Goal: Information Seeking & Learning: Learn about a topic

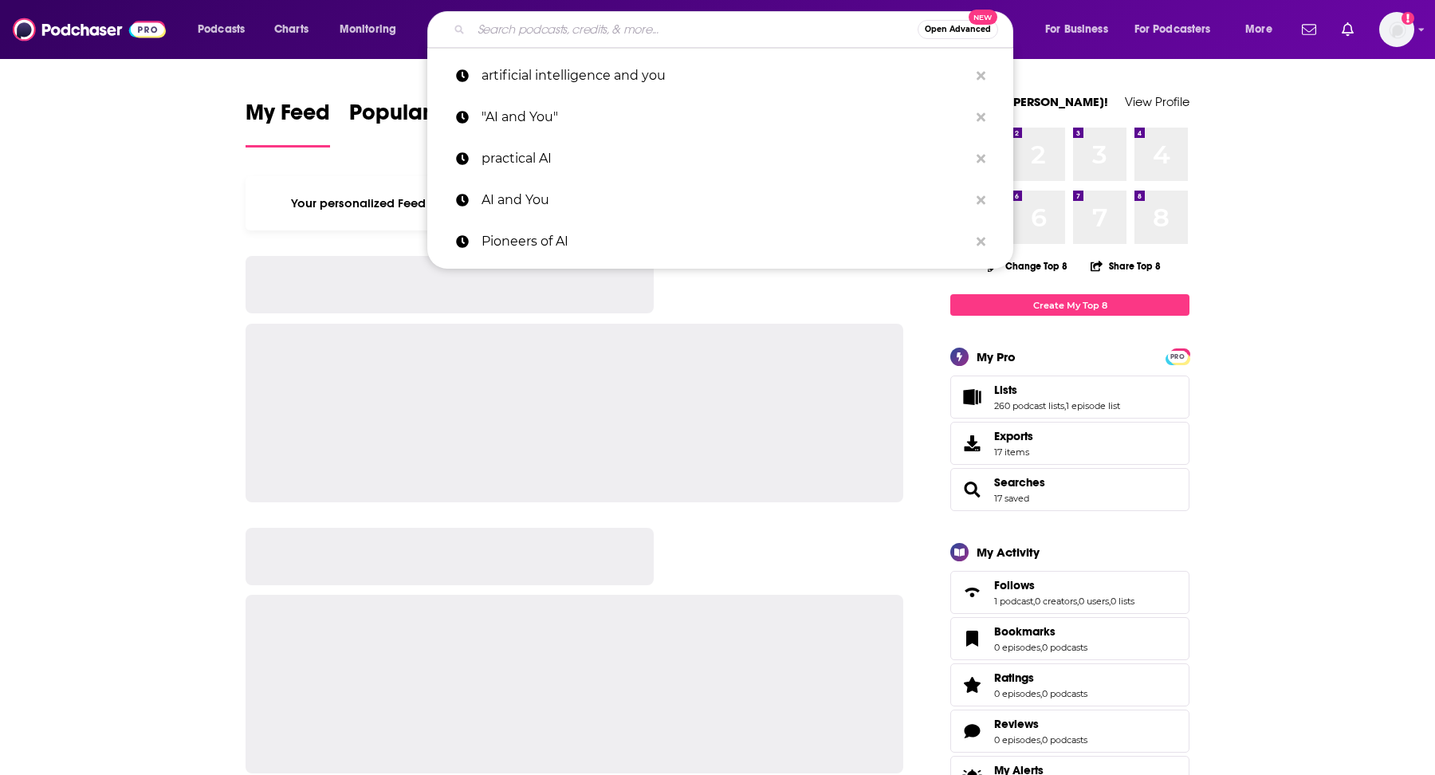
click at [634, 34] on input "Search podcasts, credits, & more..." at bounding box center [694, 30] width 446 height 26
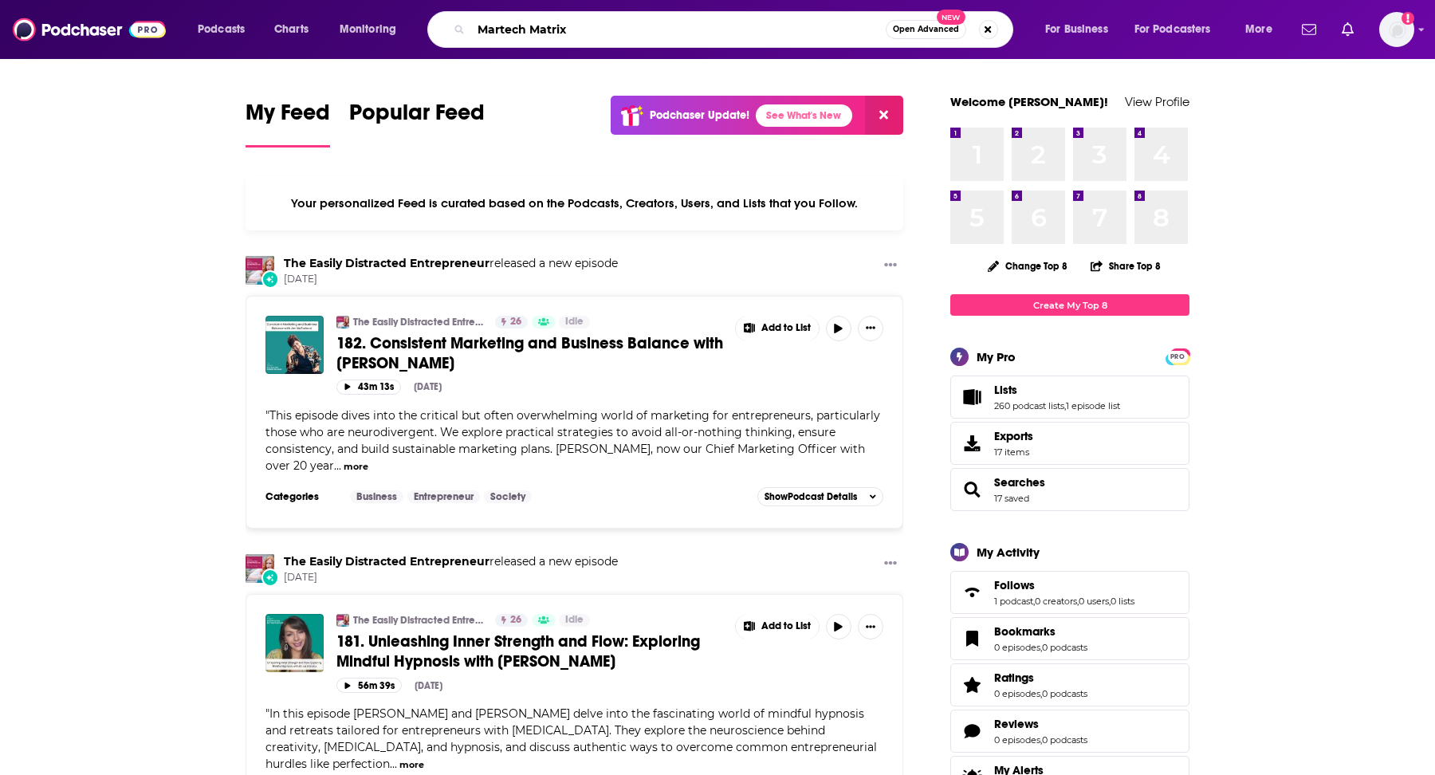
type input "Martech Matrix"
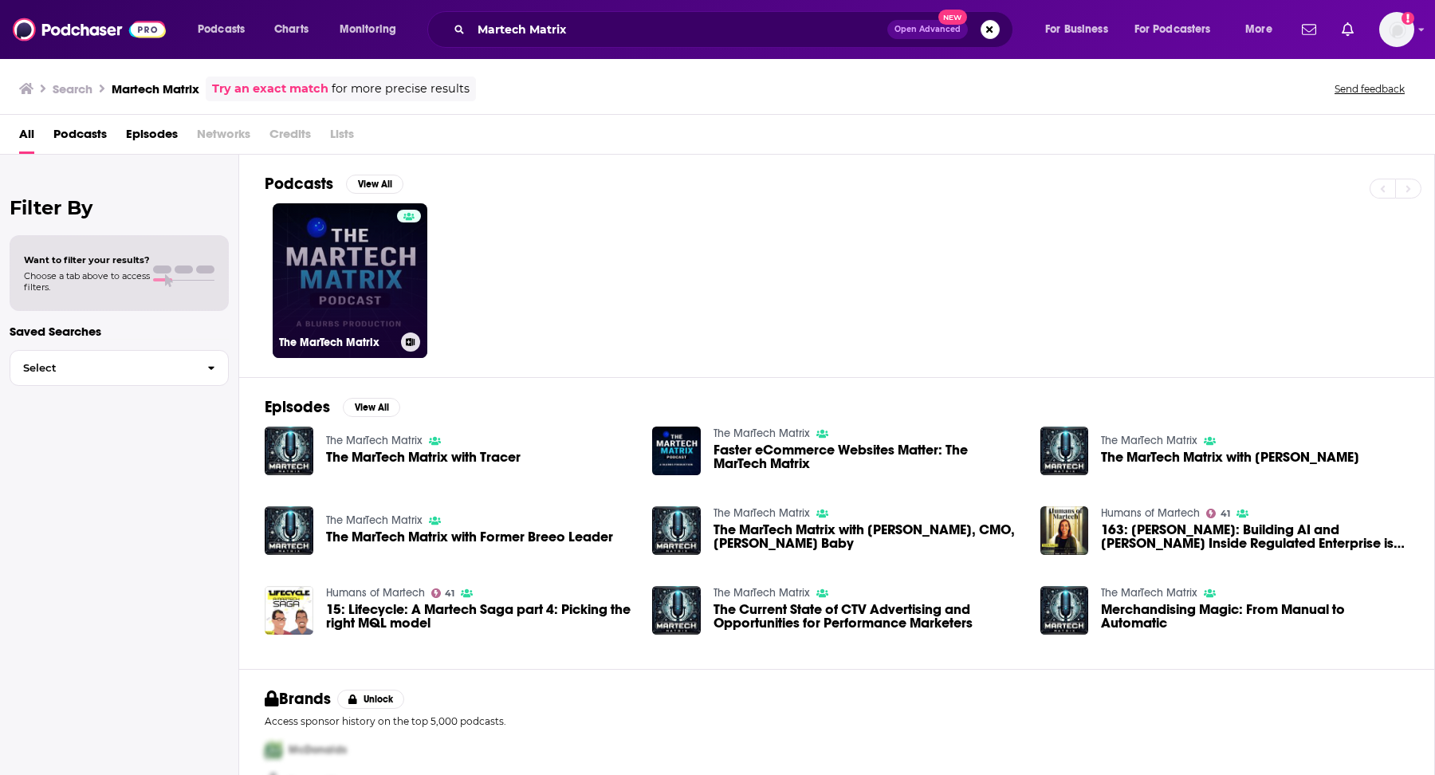
click at [381, 266] on link "The MarTech Matrix" at bounding box center [350, 280] width 155 height 155
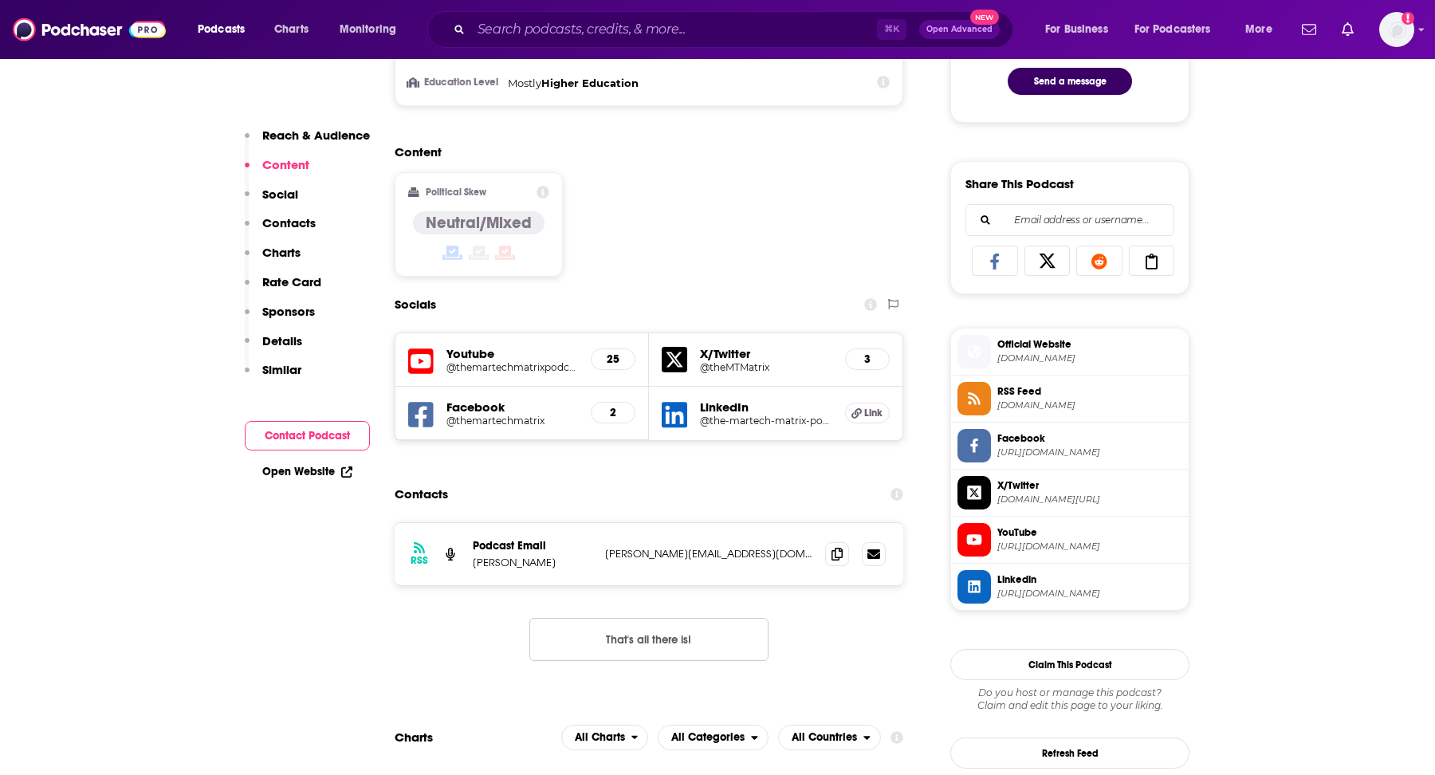
scroll to position [990, 0]
